Goal: Find contact information: Find contact information

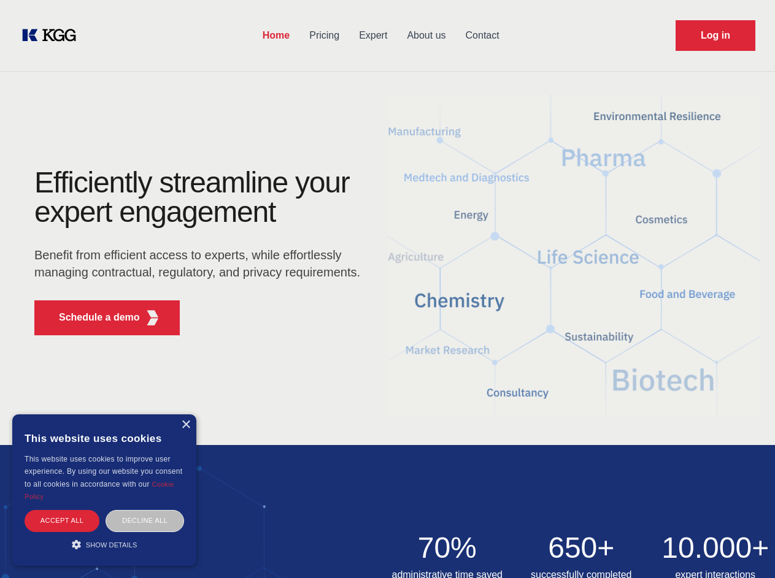
click at [387, 289] on div "Efficiently streamline your expert engagement Benefit from efficient access to …" at bounding box center [201, 256] width 373 height 177
click at [92, 318] on p "Schedule a demo" at bounding box center [99, 317] width 81 height 15
click at [185, 425] on div "×" at bounding box center [185, 425] width 9 height 9
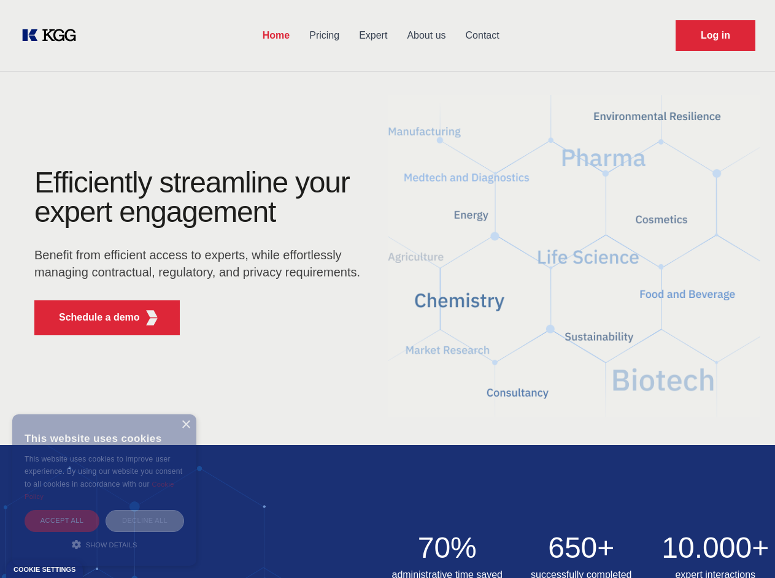
click at [62, 521] on div "Accept all" at bounding box center [62, 520] width 75 height 21
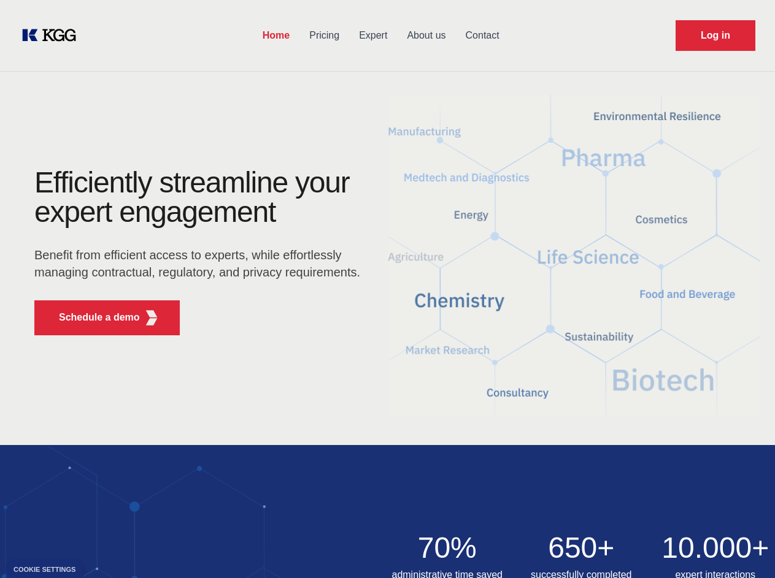
click at [145, 521] on img at bounding box center [387, 533] width 775 height 177
